Goal: Task Accomplishment & Management: Manage account settings

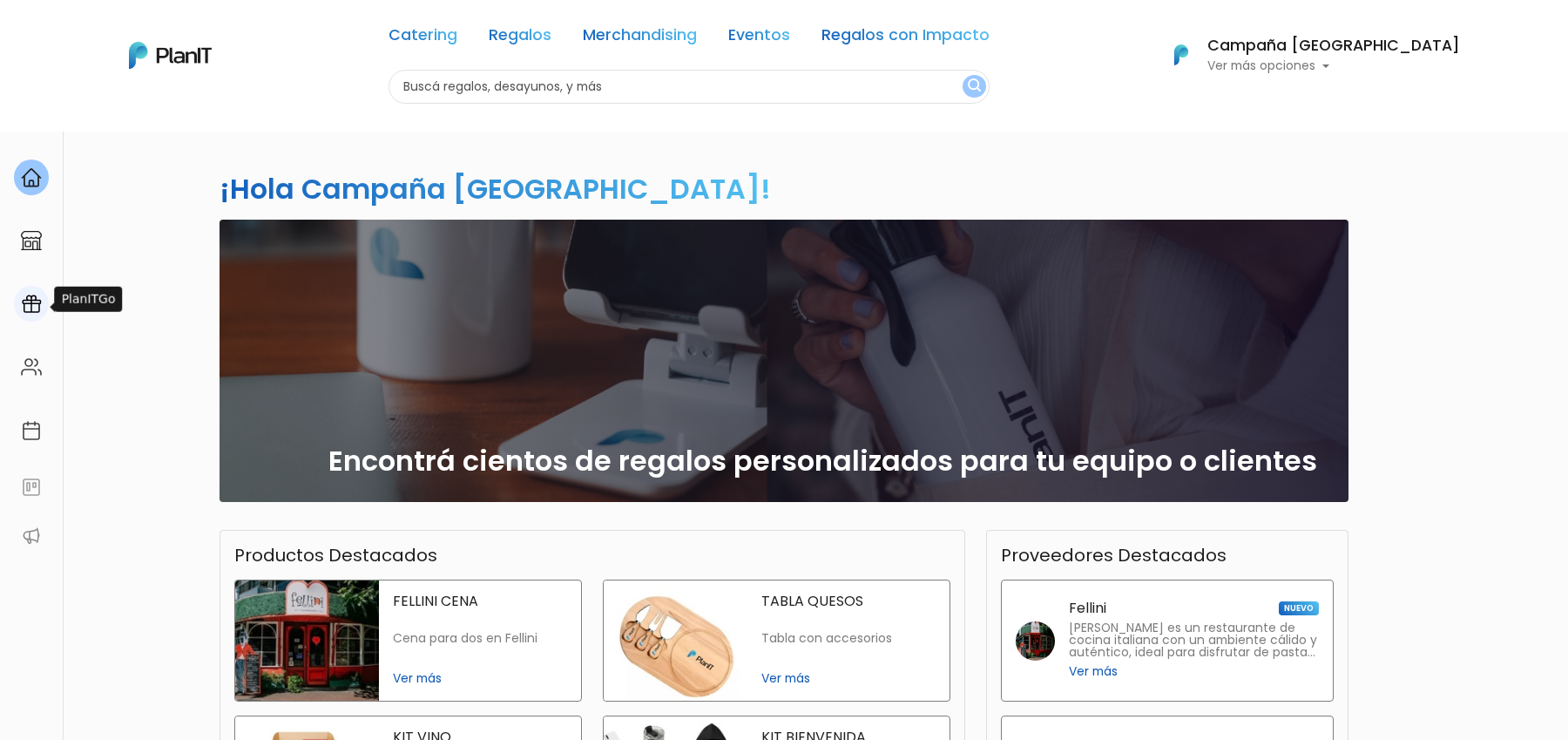
click at [28, 292] on div at bounding box center [31, 303] width 35 height 36
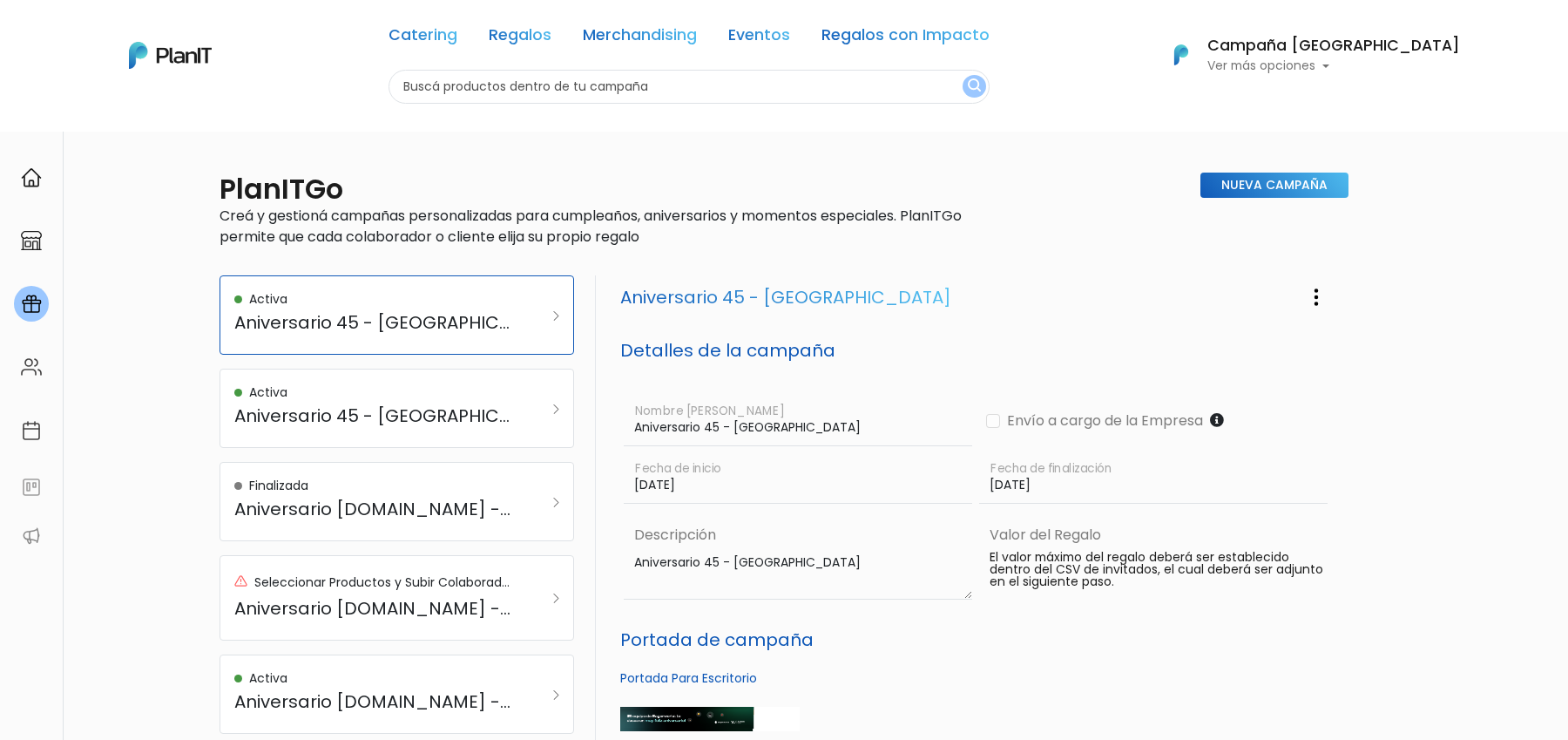
click at [1376, 52] on h6 "Campaña [GEOGRAPHIC_DATA]" at bounding box center [1334, 46] width 253 height 16
click at [1349, 248] on link "Cerrar Sesión" at bounding box center [1382, 259] width 155 height 35
